Goal: Task Accomplishment & Management: Use online tool/utility

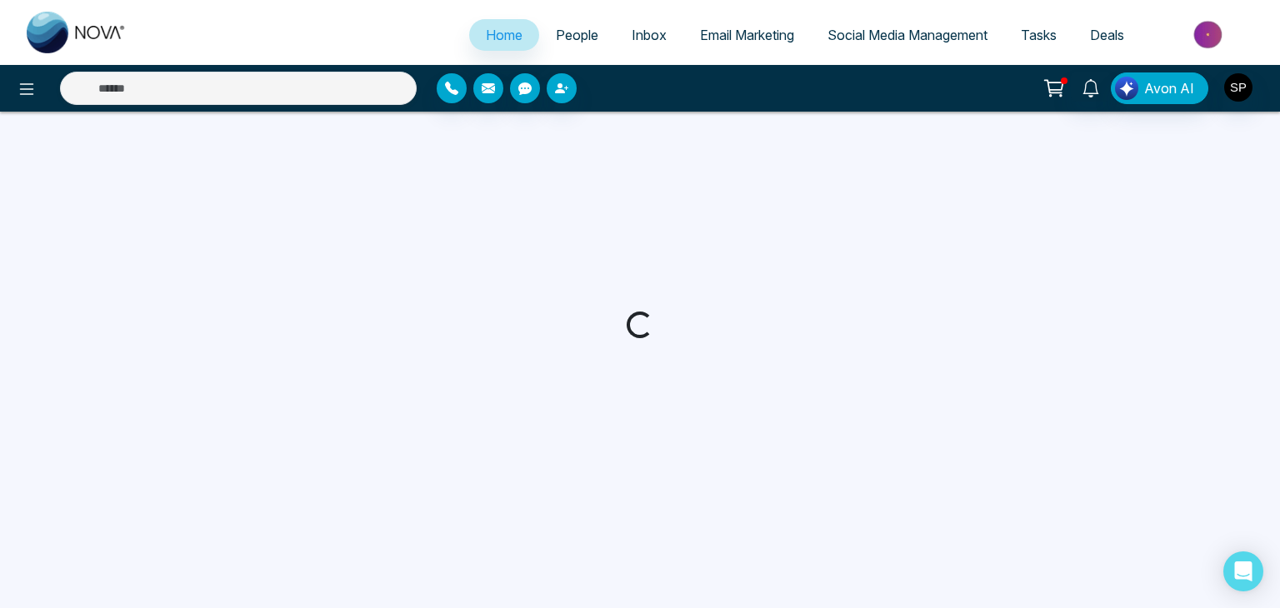
select select "*"
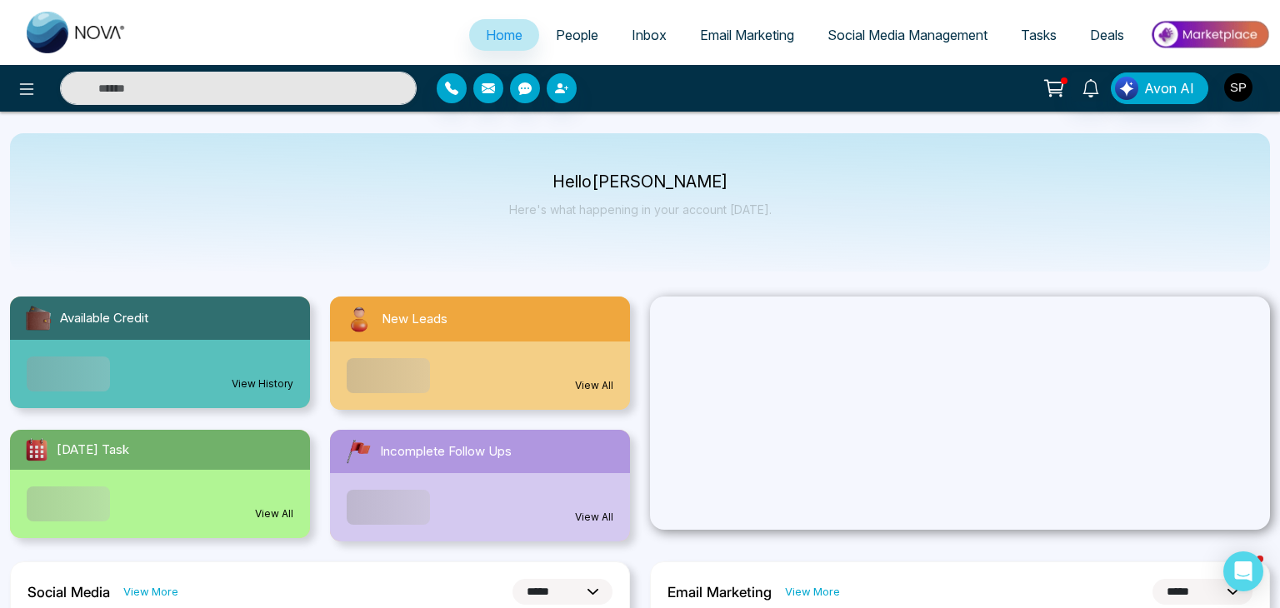
click at [731, 34] on span "Email Marketing" at bounding box center [747, 35] width 94 height 17
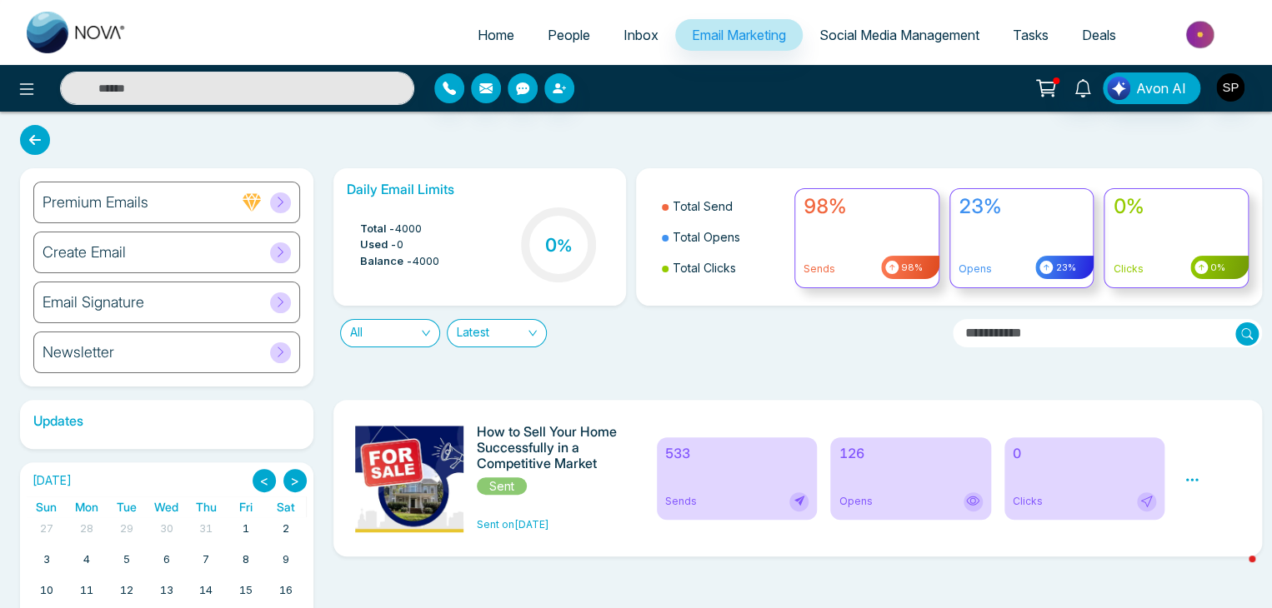
click at [115, 353] on div "Newsletter" at bounding box center [166, 353] width 267 height 42
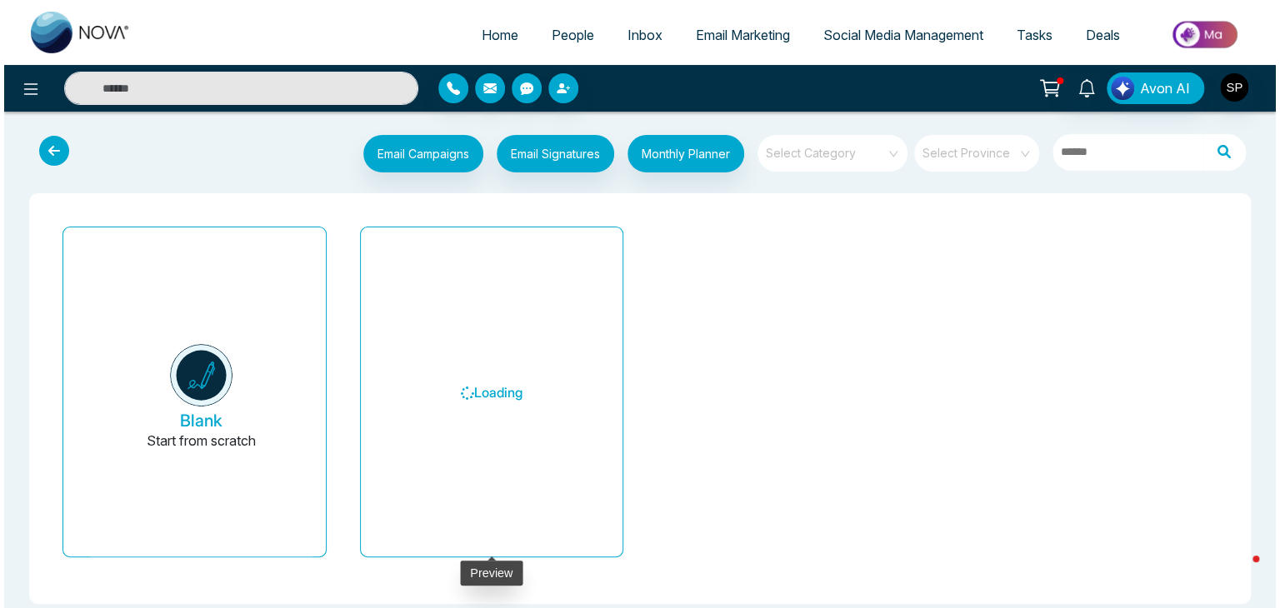
scroll to position [16, 0]
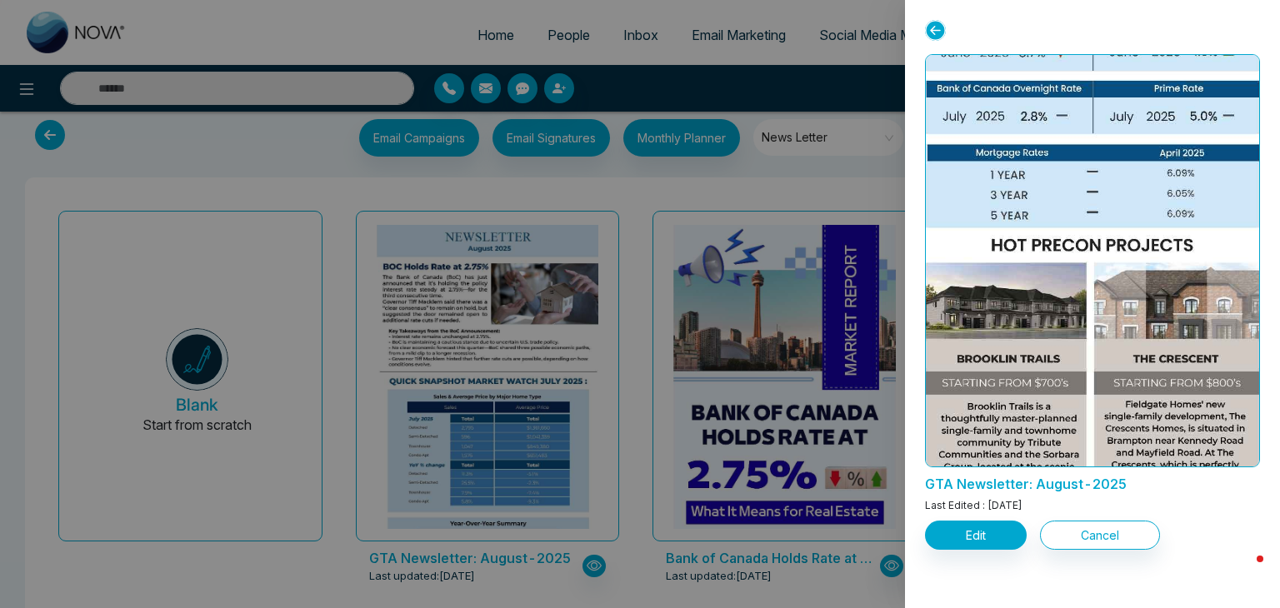
scroll to position [1521, 0]
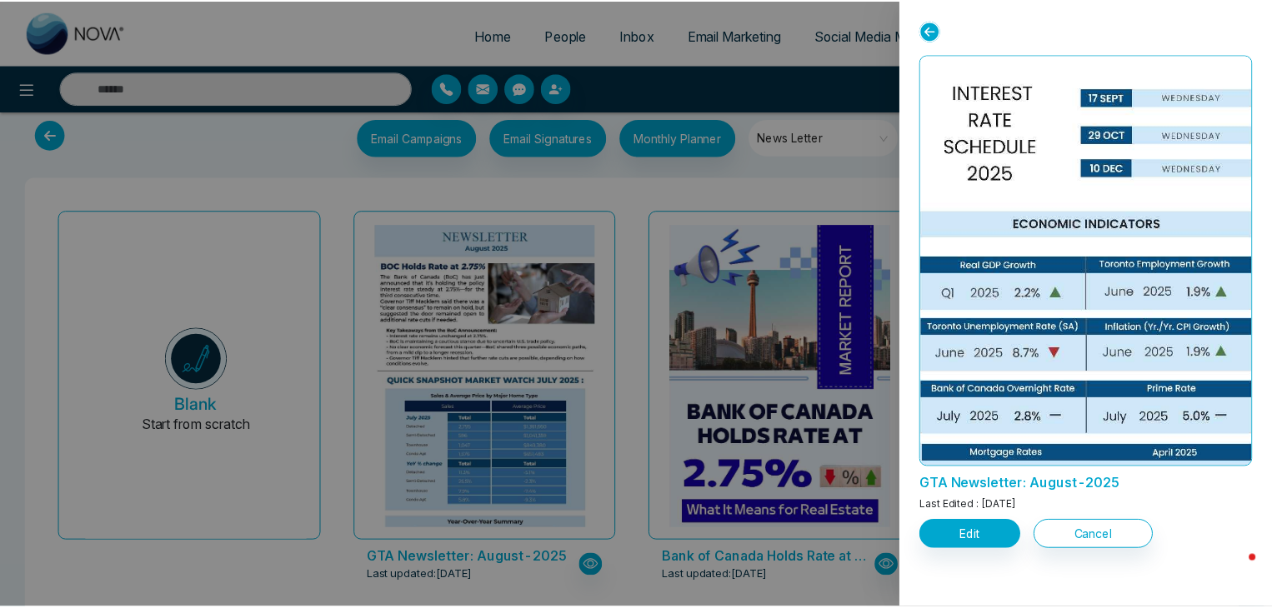
scroll to position [1608, 0]
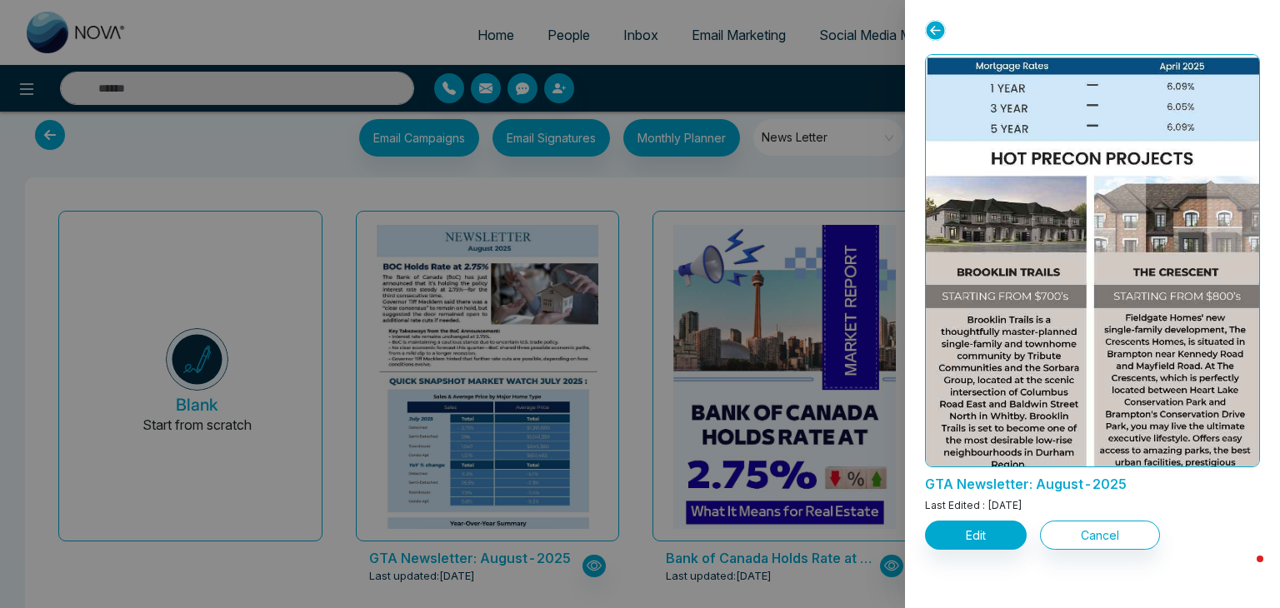
click at [747, 144] on div at bounding box center [640, 304] width 1280 height 608
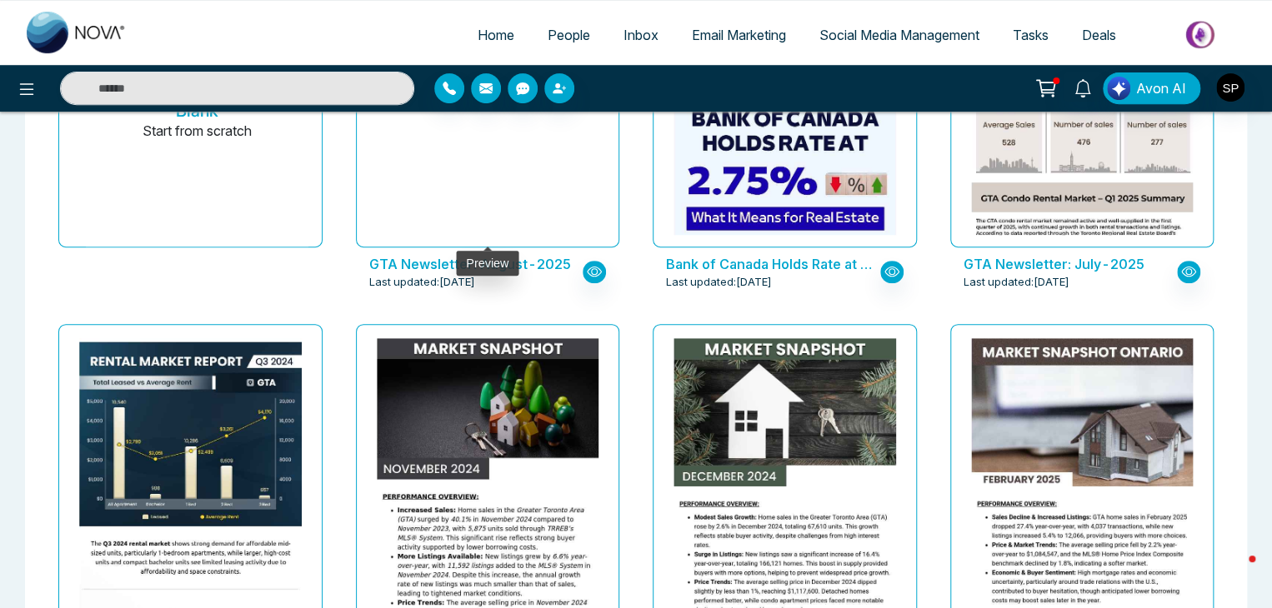
scroll to position [311, 0]
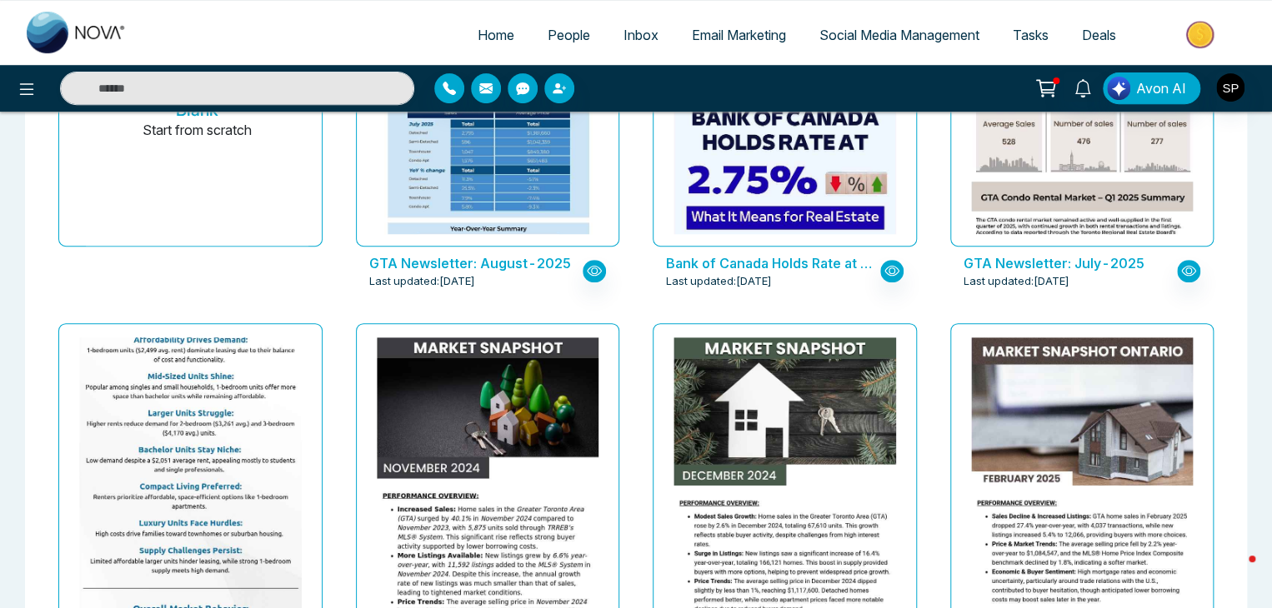
click at [243, 498] on img at bounding box center [190, 372] width 444 height 619
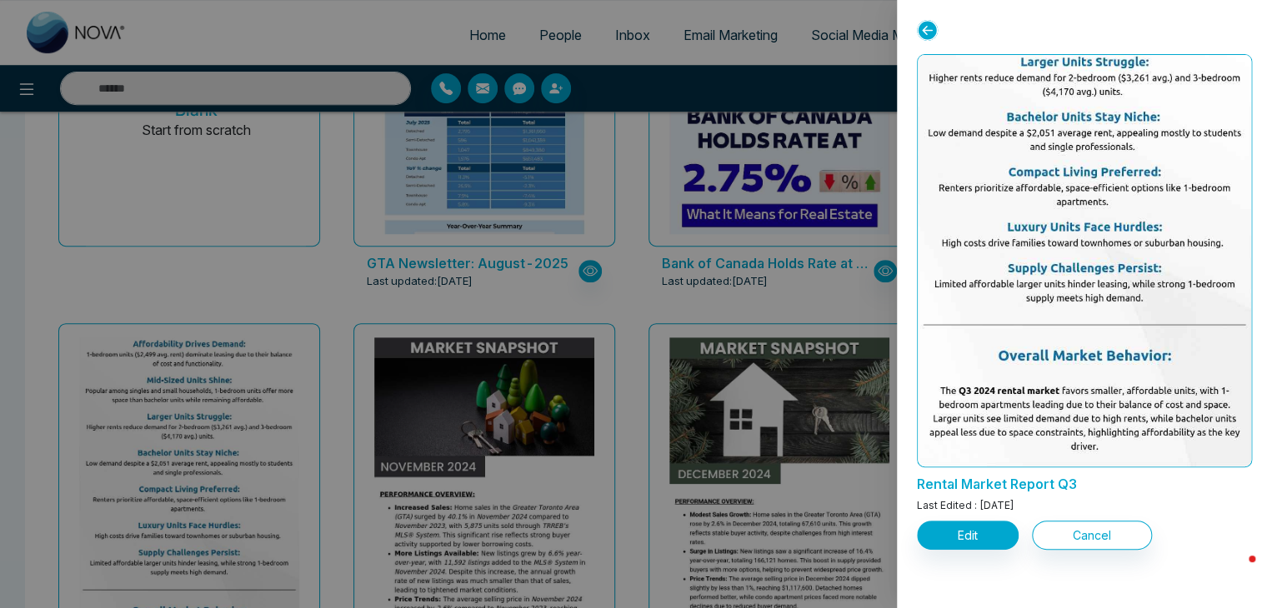
scroll to position [493, 0]
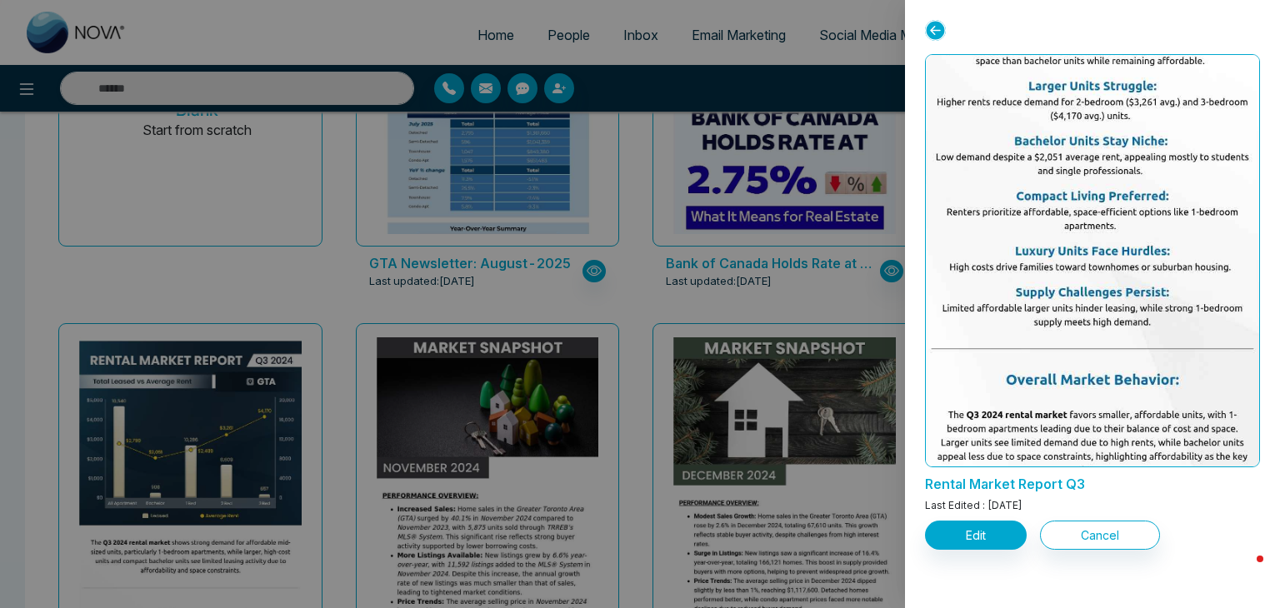
click at [663, 282] on div at bounding box center [640, 304] width 1280 height 608
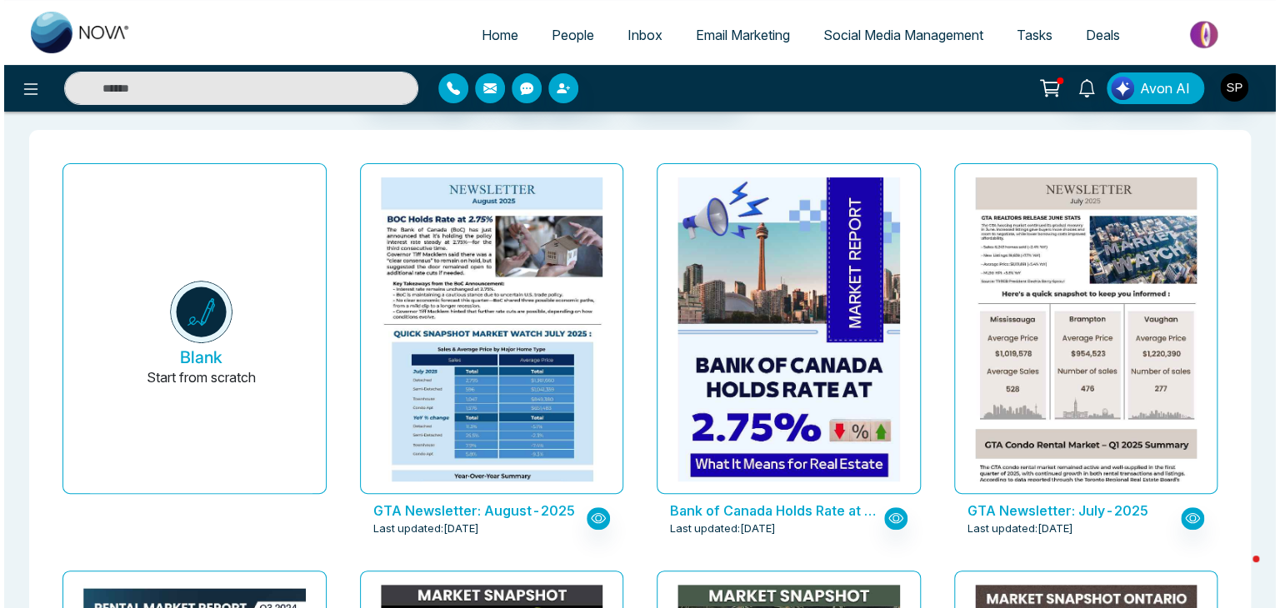
scroll to position [62, 0]
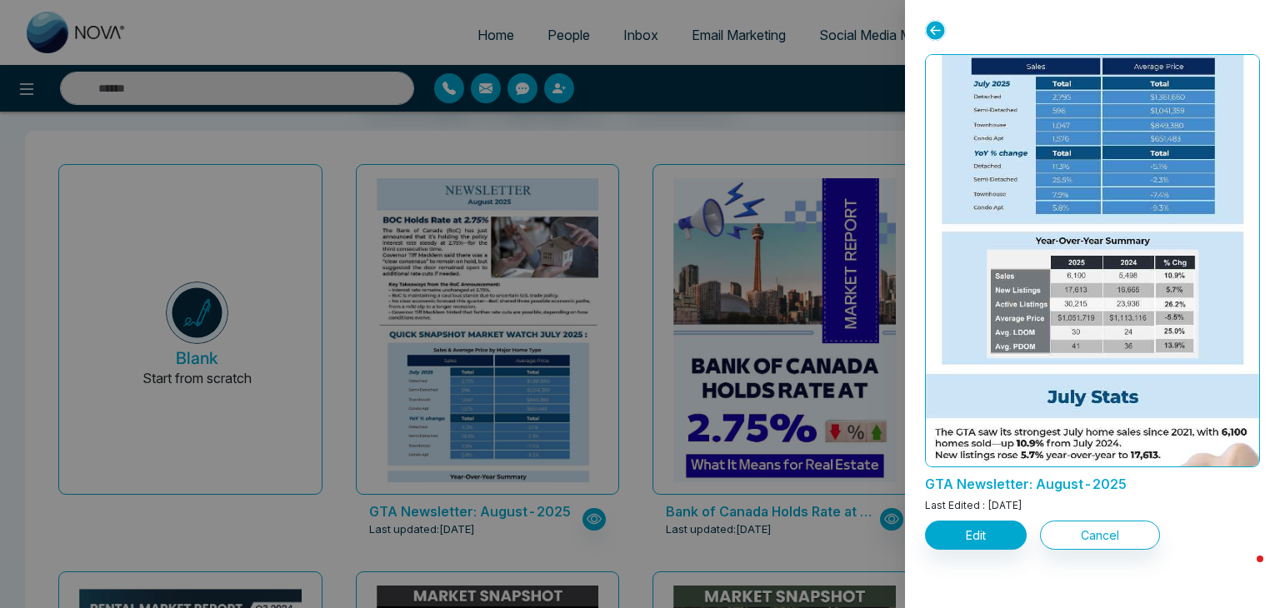
scroll to position [261, 0]
